Goal: Task Accomplishment & Management: Manage account settings

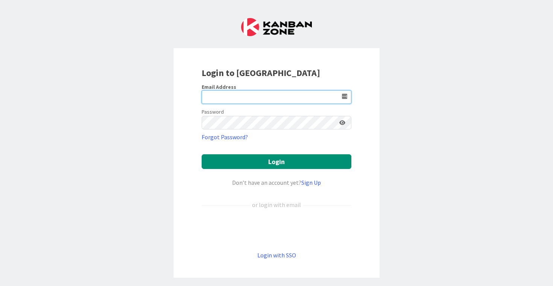
type input "[PERSON_NAME][EMAIL_ADDRESS][DOMAIN_NAME]"
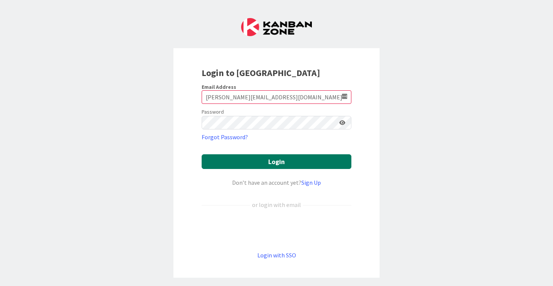
click at [266, 161] on button "Login" at bounding box center [277, 161] width 150 height 15
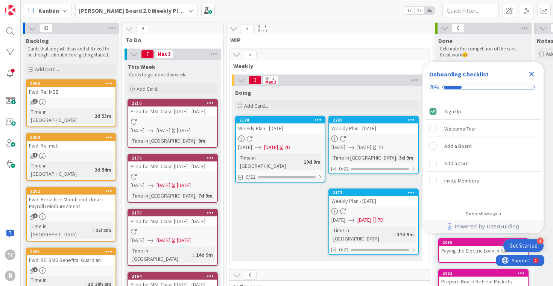
click at [532, 74] on icon "Close Checklist" at bounding box center [532, 74] width 5 height 5
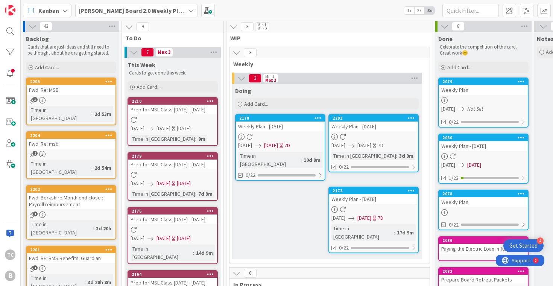
click at [76, 86] on div "Fwd: Re: MSB" at bounding box center [71, 90] width 89 height 10
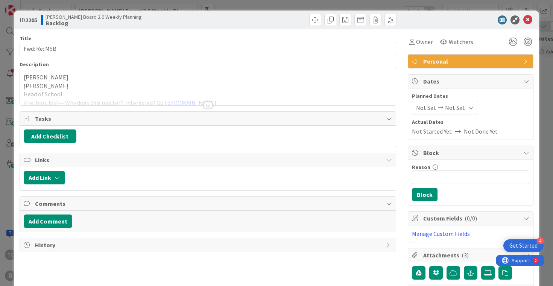
click at [206, 106] on div at bounding box center [208, 105] width 8 height 6
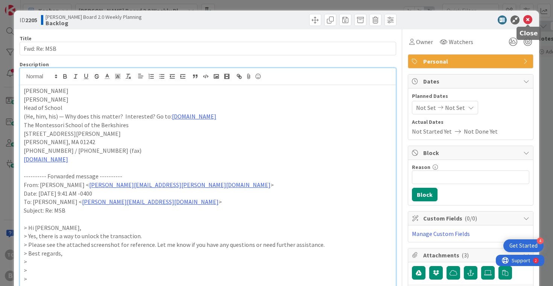
drag, startPoint x: 528, startPoint y: 20, endPoint x: 515, endPoint y: 22, distance: 13.8
click at [528, 20] on icon at bounding box center [528, 19] width 9 height 9
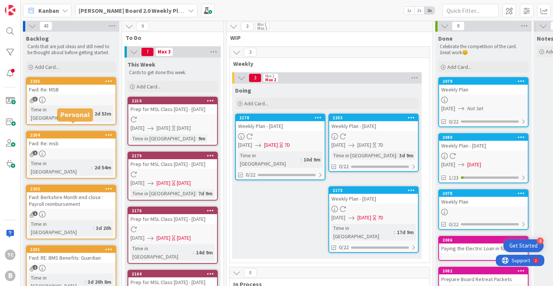
click at [62, 132] on div "2204" at bounding box center [72, 134] width 85 height 5
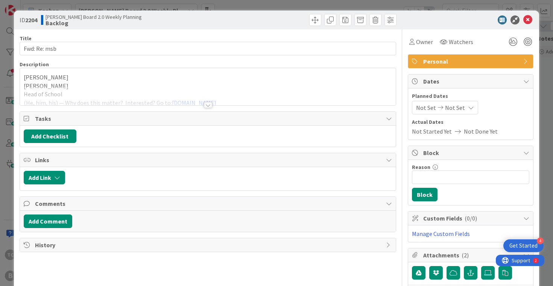
click at [208, 103] on div at bounding box center [208, 105] width 8 height 6
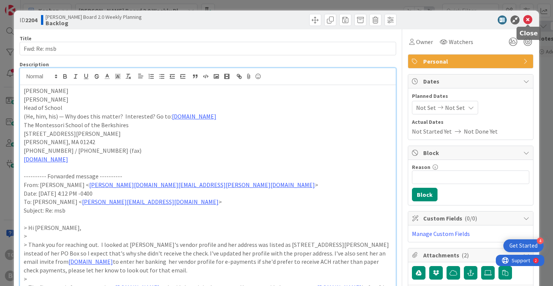
click at [528, 18] on icon at bounding box center [528, 19] width 9 height 9
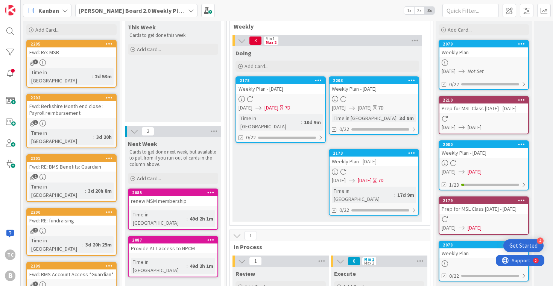
scroll to position [40, 0]
click at [64, 95] on div "2202" at bounding box center [72, 97] width 85 height 5
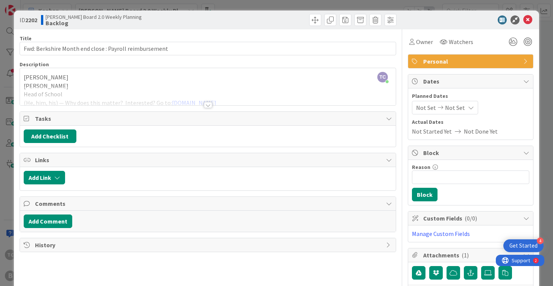
click at [207, 103] on div at bounding box center [208, 105] width 8 height 6
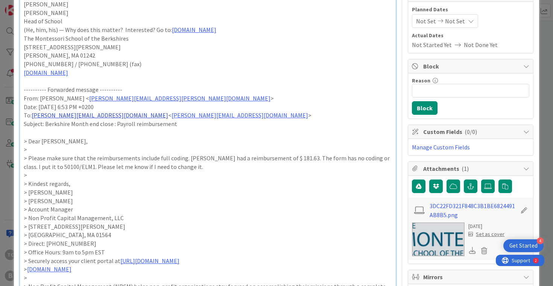
scroll to position [91, 0]
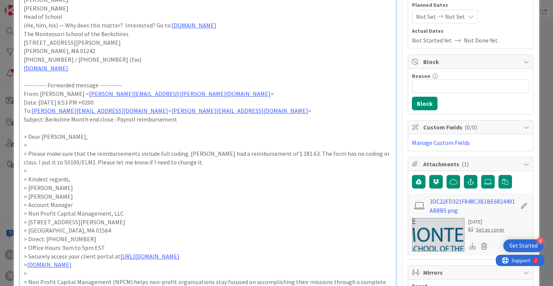
click at [100, 132] on p "> Dear [PERSON_NAME]," at bounding box center [208, 136] width 369 height 9
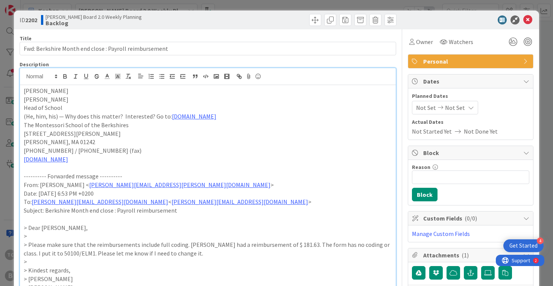
scroll to position [0, 0]
click at [529, 20] on icon at bounding box center [528, 19] width 9 height 9
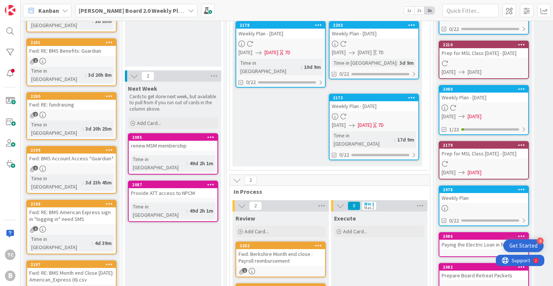
scroll to position [94, 2]
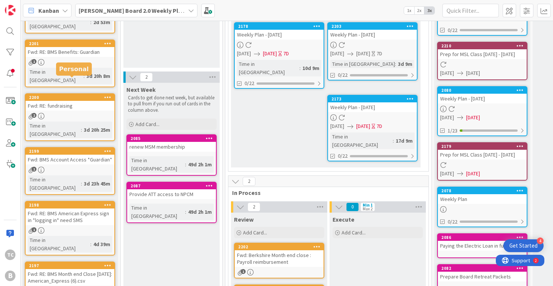
click at [67, 95] on div "2200" at bounding box center [71, 97] width 85 height 5
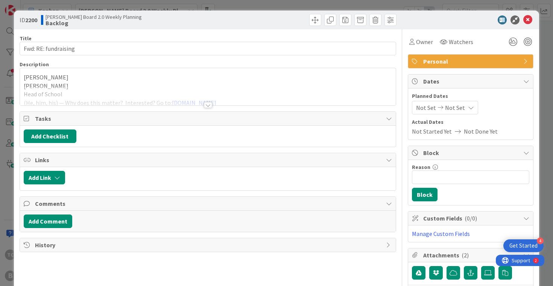
click at [211, 105] on div at bounding box center [208, 105] width 8 height 6
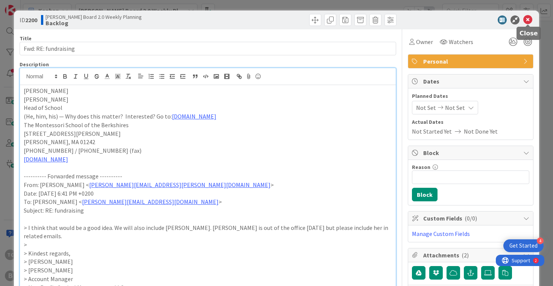
click at [528, 19] on icon at bounding box center [528, 19] width 9 height 9
